Goal: Book appointment/travel/reservation

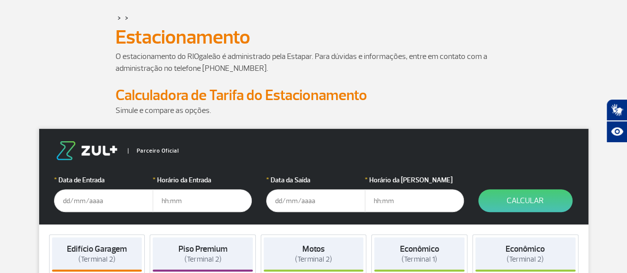
scroll to position [99, 0]
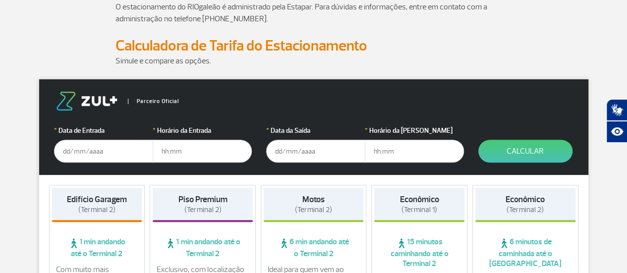
click at [106, 153] on input "text" at bounding box center [103, 151] width 99 height 23
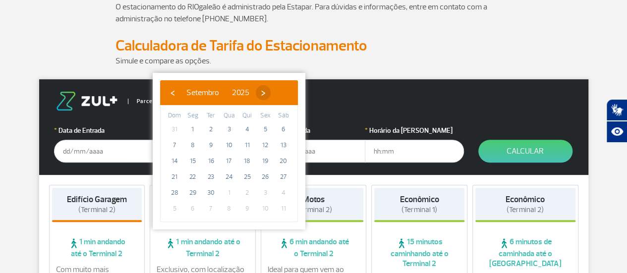
click at [271, 91] on span "›" at bounding box center [263, 92] width 15 height 15
click at [265, 94] on span "›" at bounding box center [257, 92] width 15 height 15
click at [247, 178] on span "20" at bounding box center [247, 177] width 16 height 16
type input "[DATE]"
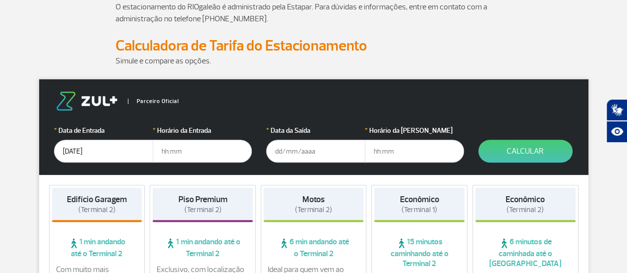
click at [191, 151] on input "text" at bounding box center [202, 151] width 99 height 23
type input "13:00"
click at [302, 147] on input "text" at bounding box center [315, 151] width 99 height 23
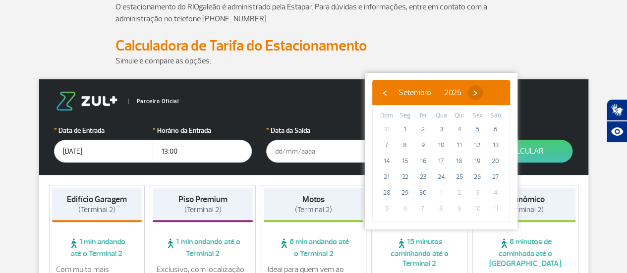
click at [483, 93] on span "›" at bounding box center [475, 92] width 15 height 15
click at [477, 94] on span "›" at bounding box center [469, 92] width 15 height 15
click at [422, 193] on span "25" at bounding box center [423, 193] width 16 height 16
type input "[DATE]"
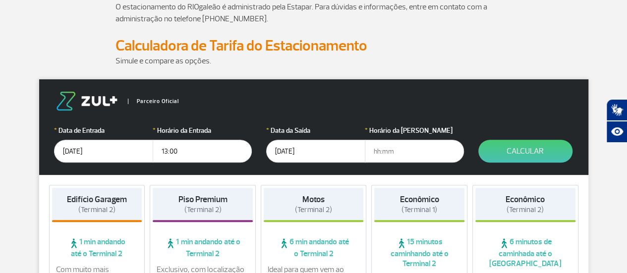
click at [390, 153] on input "text" at bounding box center [414, 151] width 99 height 23
type input "20:00"
click at [522, 151] on button "Calcular" at bounding box center [525, 151] width 94 height 23
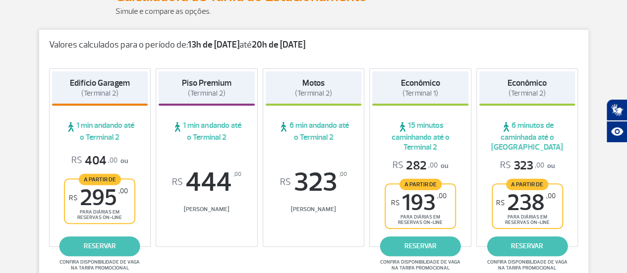
scroll to position [198, 0]
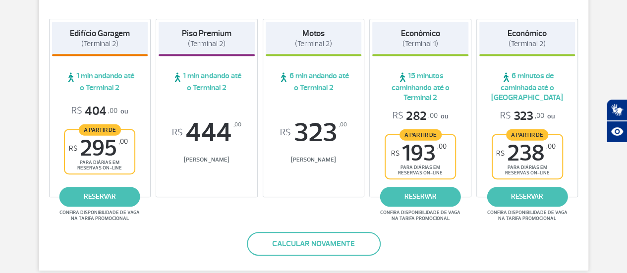
click at [303, 210] on div "Edifício Garagem (Terminal 2) 1 min andando até o Terminal 2 R$ 404 ,00 ou A pa…" at bounding box center [313, 110] width 549 height 203
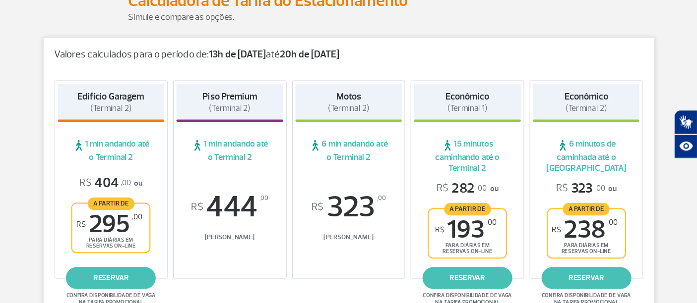
scroll to position [144, 0]
